Goal: Information Seeking & Learning: Understand process/instructions

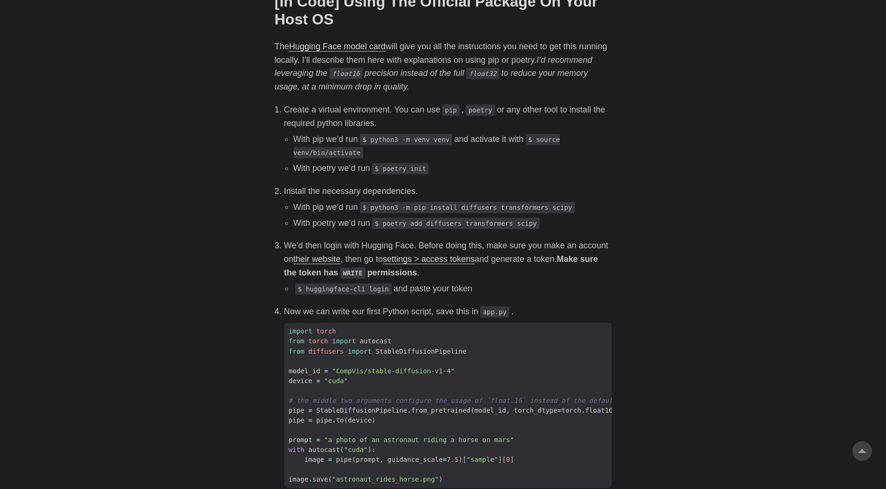
scroll to position [752, 0]
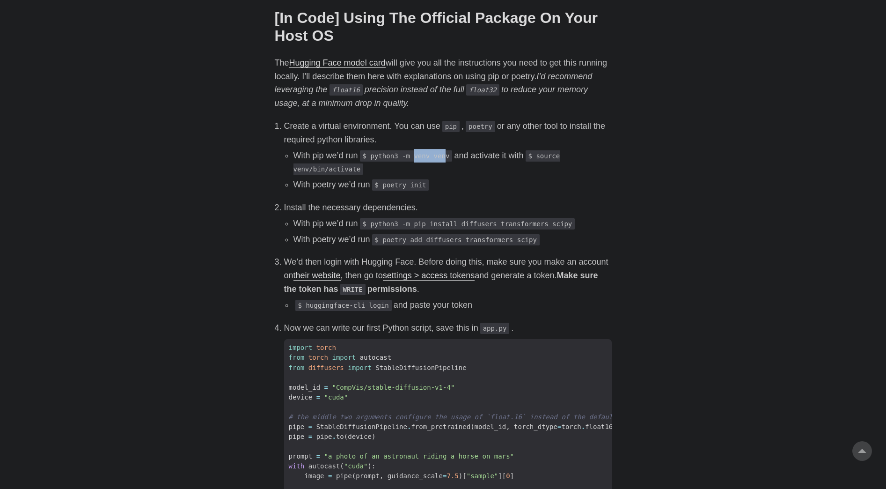
drag, startPoint x: 443, startPoint y: 156, endPoint x: 412, endPoint y: 155, distance: 30.9
click at [412, 155] on code "$ python3 -m venv venv" at bounding box center [406, 155] width 93 height 11
click at [575, 142] on li "Create a virtual environment. You can use pip , poetry or any other tool to ins…" at bounding box center [448, 155] width 328 height 72
drag, startPoint x: 448, startPoint y: 158, endPoint x: 371, endPoint y: 157, distance: 76.8
click at [371, 157] on code "$ python3 -m venv venv" at bounding box center [406, 155] width 93 height 11
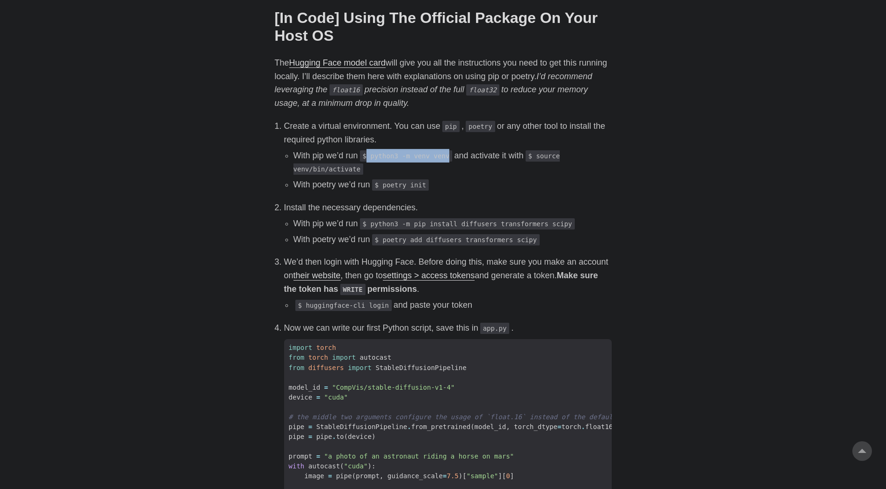
copy code "python3 -m venv venv"
drag, startPoint x: 354, startPoint y: 170, endPoint x: 536, endPoint y: 152, distance: 183.4
click at [536, 152] on code "$ source venv/bin/activate" at bounding box center [426, 162] width 267 height 25
copy code "source venv/bin/activate"
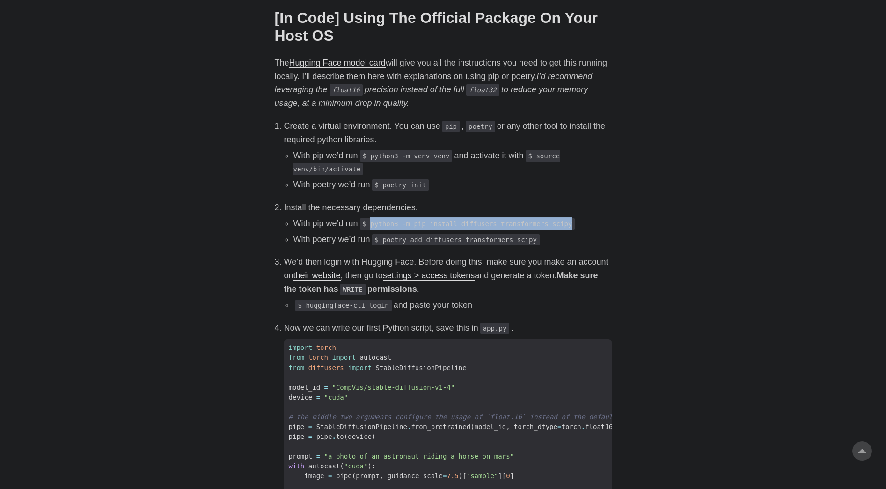
drag, startPoint x: 373, startPoint y: 223, endPoint x: 559, endPoint y: 227, distance: 185.4
click at [559, 227] on code "$ python3 -m pip install diffusers transformers scipy" at bounding box center [467, 223] width 215 height 11
copy code "python3 -m pip install diffusers transformers scipy"
